Goal: Use online tool/utility

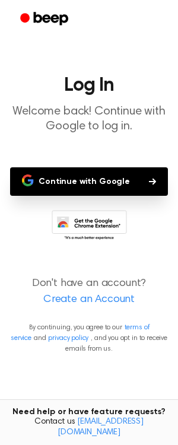
drag, startPoint x: 0, startPoint y: 0, endPoint x: 88, endPoint y: 182, distance: 201.7
click at [88, 182] on button "Continue with Google" at bounding box center [89, 181] width 158 height 28
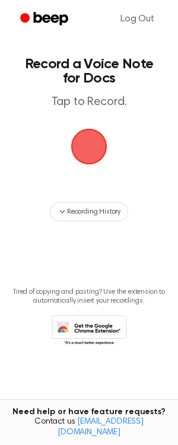
click at [79, 151] on span "button" at bounding box center [88, 146] width 53 height 53
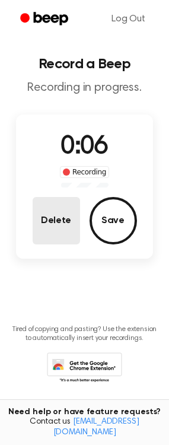
click at [47, 220] on button "Delete" at bounding box center [56, 220] width 47 height 47
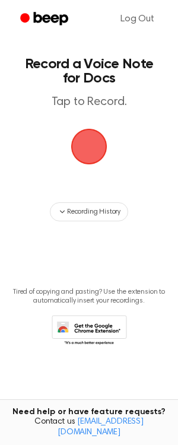
click at [88, 160] on span "button" at bounding box center [89, 146] width 57 height 57
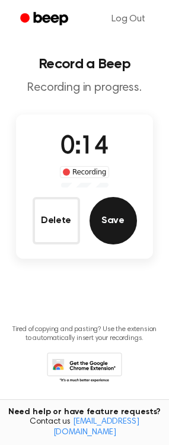
click at [115, 216] on button "Save" at bounding box center [113, 220] width 47 height 47
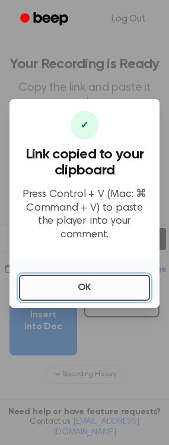
click at [96, 277] on button "OK" at bounding box center [84, 288] width 131 height 26
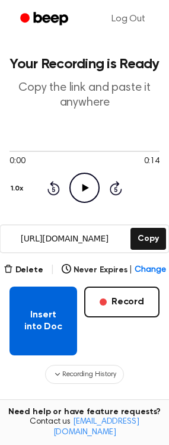
click at [45, 322] on button "Insert into Doc" at bounding box center [43, 321] width 68 height 69
